Goal: Find specific page/section: Find specific page/section

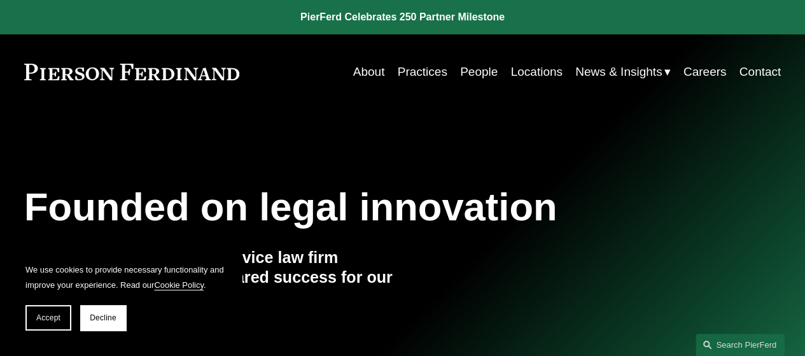
click at [375, 71] on link "About" at bounding box center [369, 72] width 32 height 24
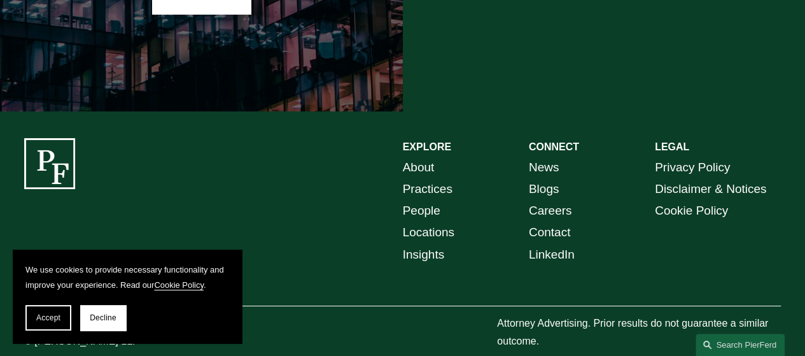
scroll to position [2280, 0]
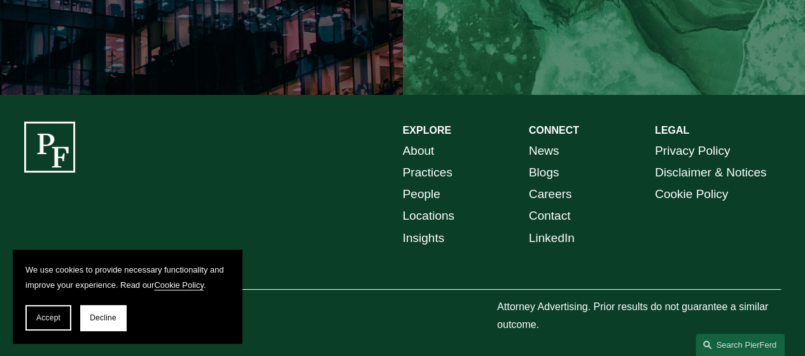
click at [426, 185] on link "People" at bounding box center [422, 194] width 38 height 22
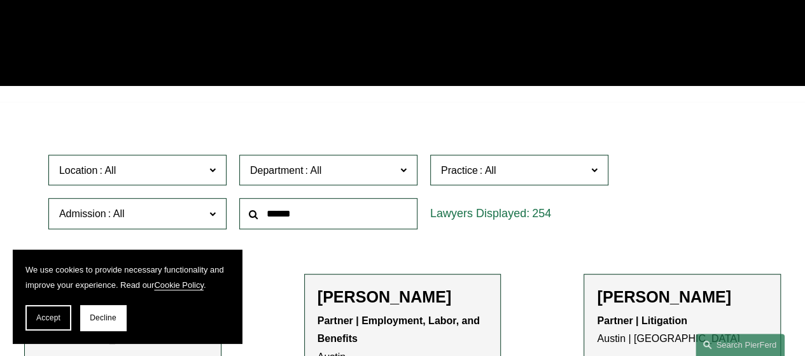
scroll to position [255, 0]
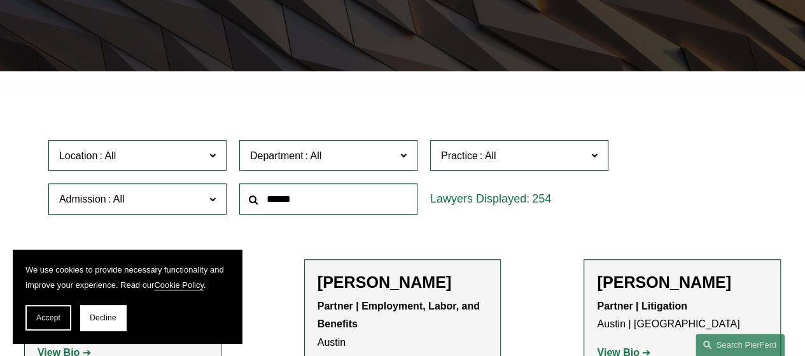
click at [214, 162] on span at bounding box center [212, 154] width 6 height 17
click at [0, 0] on link "[GEOGRAPHIC_DATA]" at bounding box center [0, 0] width 0 height 0
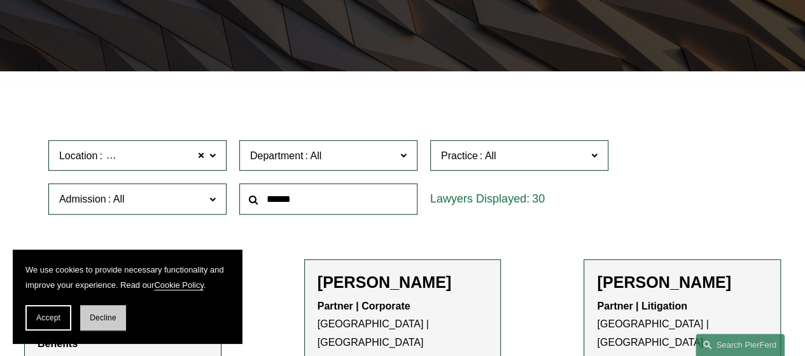
click at [113, 313] on button "Decline" at bounding box center [103, 317] width 46 height 25
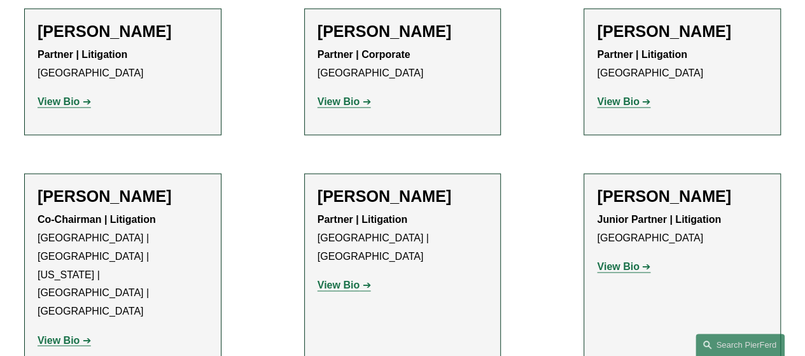
scroll to position [827, 0]
